Goal: Check status: Check status

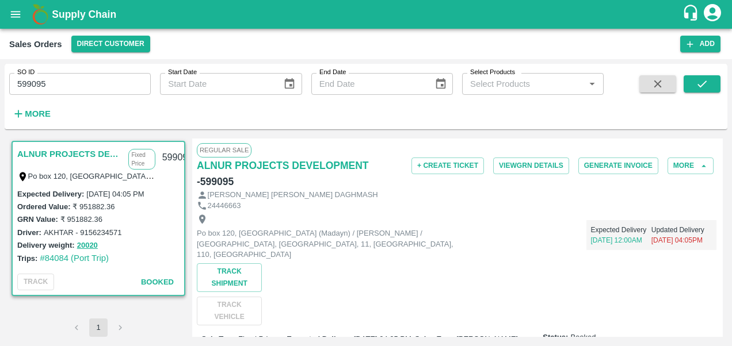
scroll to position [1, 0]
click at [18, 12] on icon "open drawer" at bounding box center [16, 14] width 10 height 6
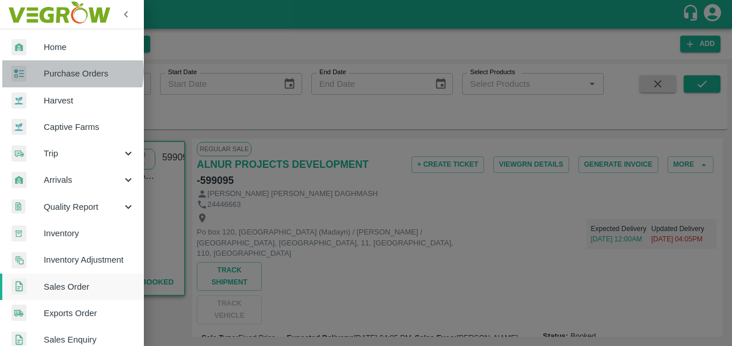
click at [69, 72] on span "Purchase Orders" at bounding box center [89, 73] width 91 height 13
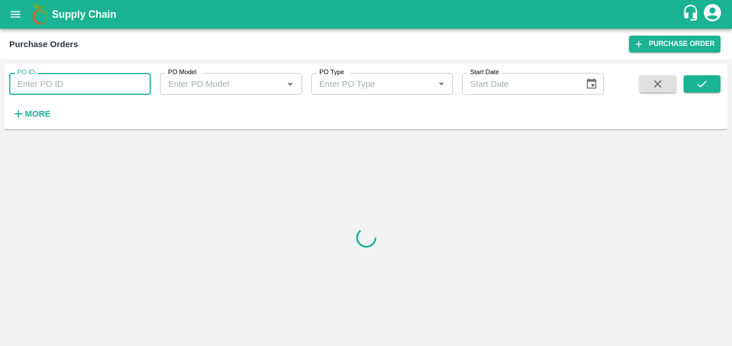
click at [56, 84] on input "PO ID" at bounding box center [79, 84] width 141 height 22
paste input "164799"
type input "164799"
click at [696, 86] on icon "submit" at bounding box center [701, 84] width 13 height 13
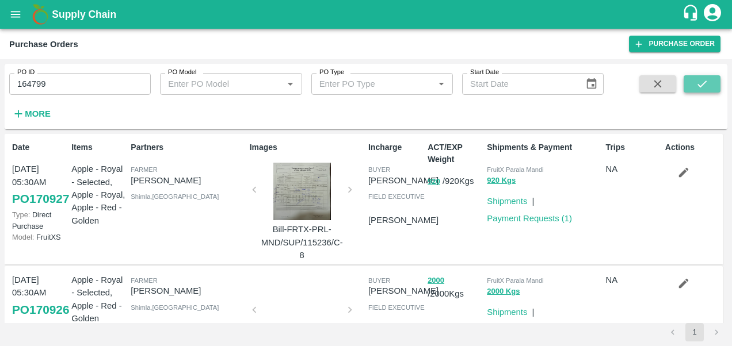
click at [703, 89] on icon "submit" at bounding box center [701, 84] width 13 height 13
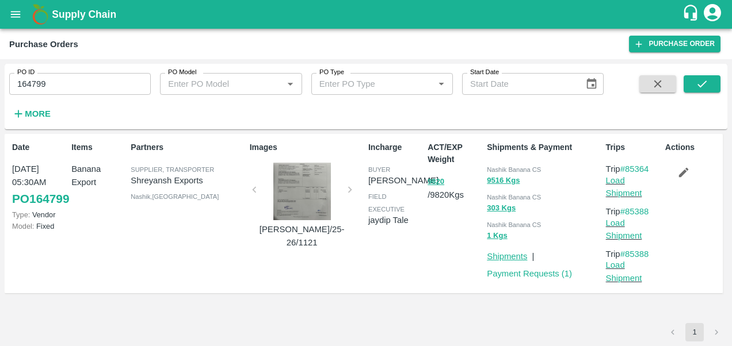
click at [511, 254] on link "Shipments" at bounding box center [507, 256] width 40 height 9
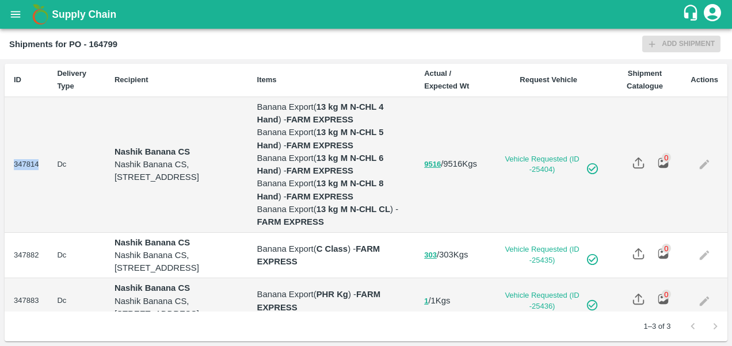
drag, startPoint x: 38, startPoint y: 186, endPoint x: 10, endPoint y: 187, distance: 27.6
click at [10, 187] on td "347814" at bounding box center [26, 165] width 43 height 136
copy td "347814"
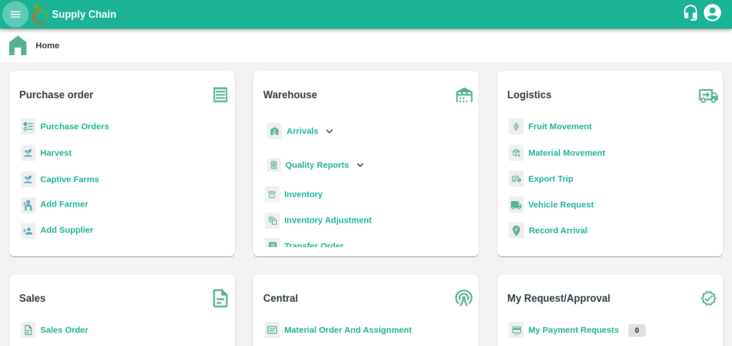
click at [13, 17] on icon "open drawer" at bounding box center [15, 14] width 13 height 13
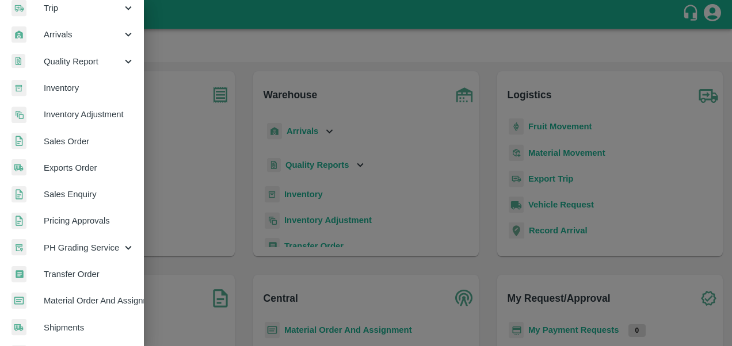
scroll to position [224, 0]
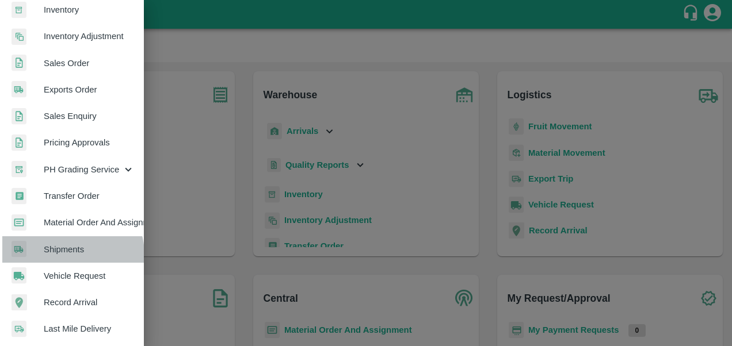
click at [70, 254] on span "Shipments" at bounding box center [89, 249] width 91 height 13
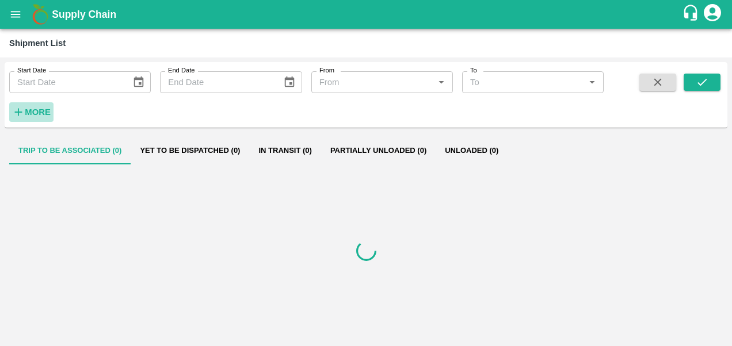
click at [43, 108] on strong "More" at bounding box center [38, 112] width 26 height 9
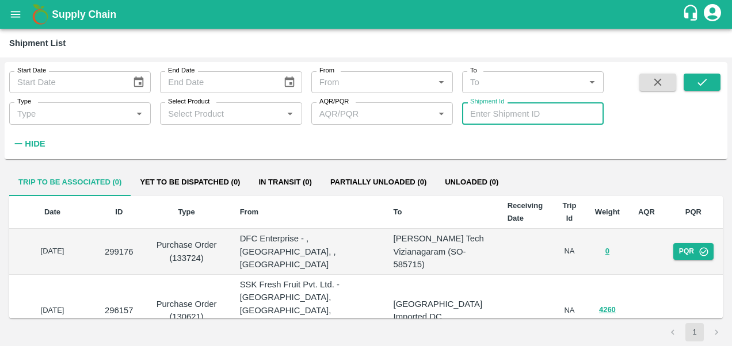
click at [493, 111] on input "Shipment Id" at bounding box center [532, 113] width 141 height 22
paste input "347814"
type input "347814"
click at [707, 78] on icon "submit" at bounding box center [701, 82] width 13 height 13
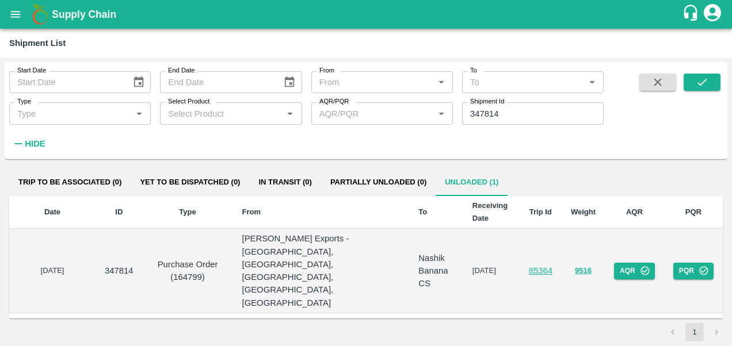
click at [539, 264] on td "85364" at bounding box center [540, 271] width 42 height 85
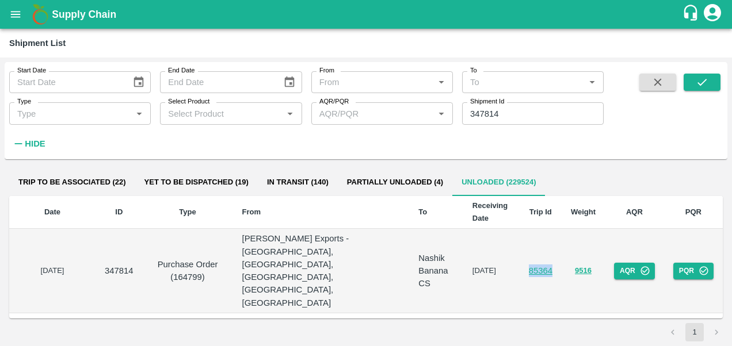
drag, startPoint x: 556, startPoint y: 251, endPoint x: 530, endPoint y: 251, distance: 25.9
click at [530, 251] on td "85364" at bounding box center [540, 271] width 42 height 85
copy link "85364"
click at [538, 266] on link "85364" at bounding box center [540, 270] width 24 height 9
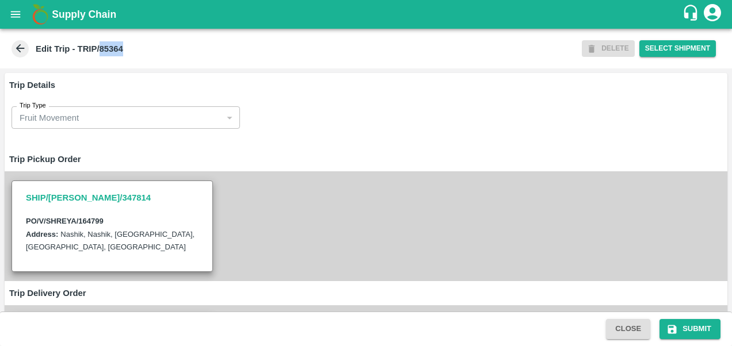
drag, startPoint x: 100, startPoint y: 47, endPoint x: 126, endPoint y: 45, distance: 25.9
click at [126, 45] on div "Edit Trip - TRIP/85364" at bounding box center [295, 48] width 572 height 17
copy b "85364"
